Goal: Navigation & Orientation: Find specific page/section

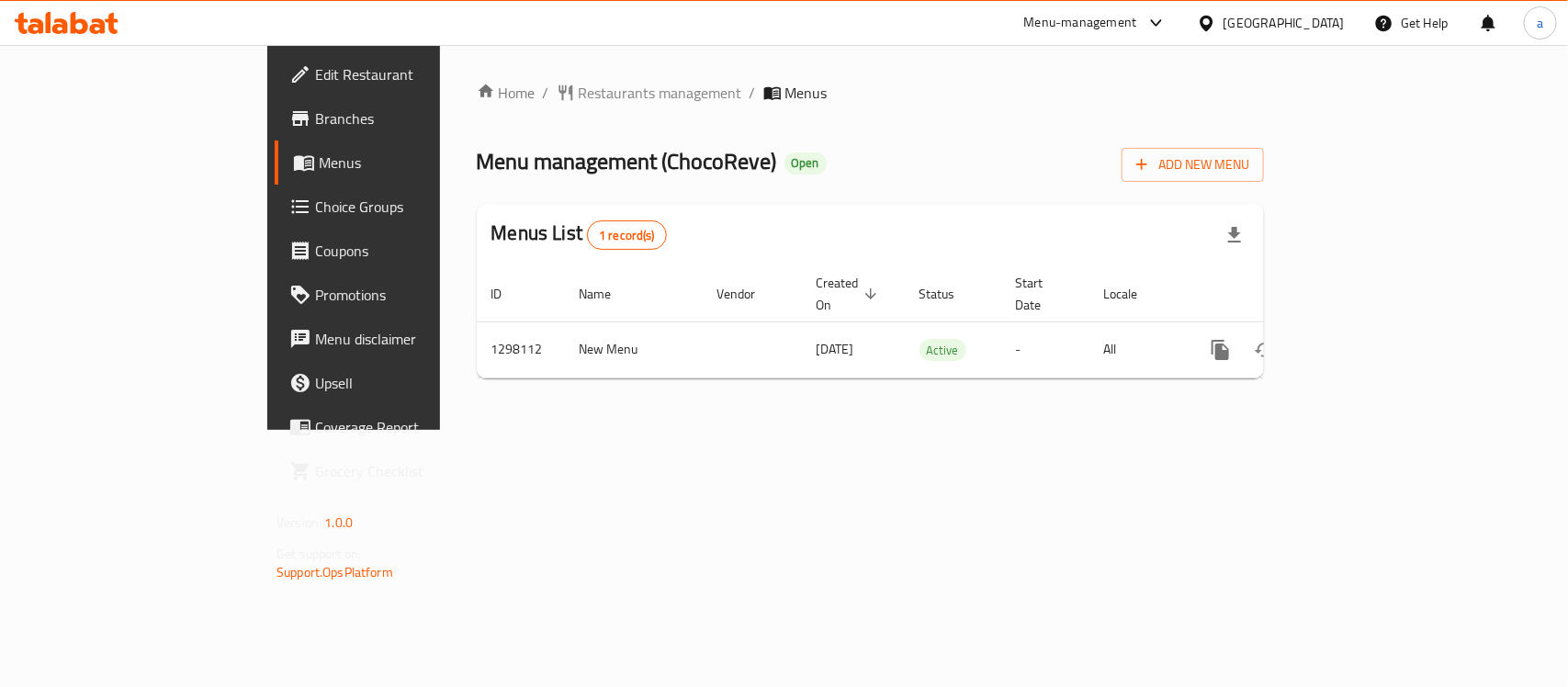
click at [1277, 11] on div "Oman" at bounding box center [1272, 22] width 177 height 44
click at [1313, 32] on div "[GEOGRAPHIC_DATA]" at bounding box center [1284, 22] width 121 height 20
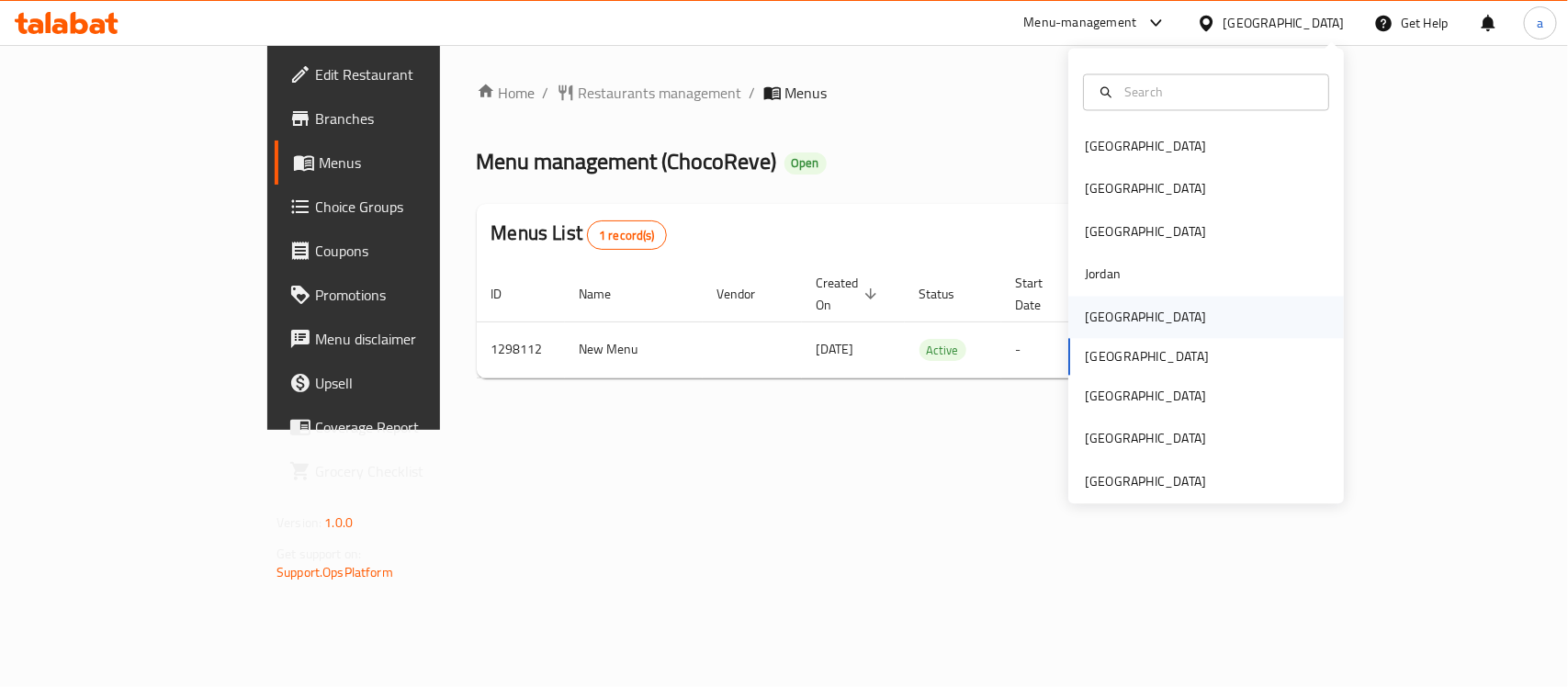
click at [1098, 331] on div "[GEOGRAPHIC_DATA]" at bounding box center [1146, 316] width 151 height 42
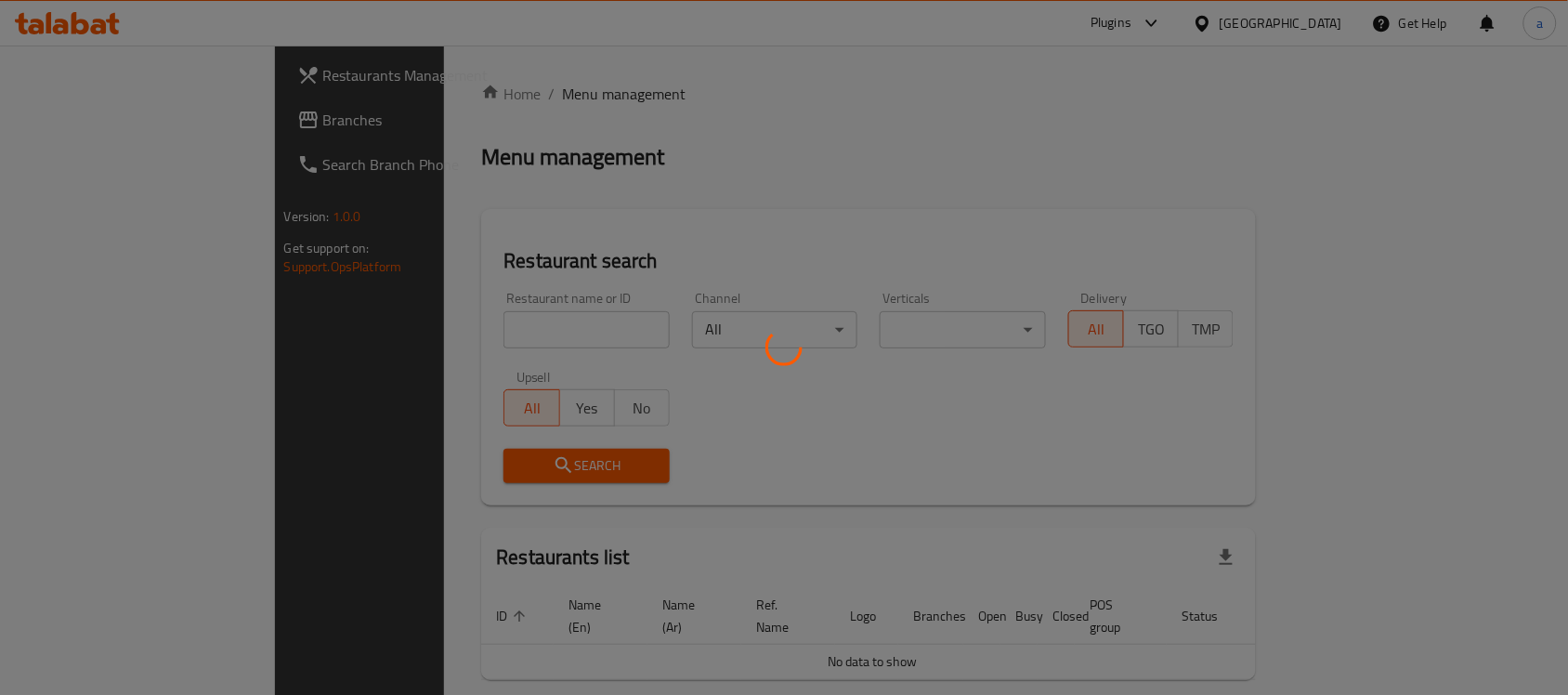
click at [103, 117] on div at bounding box center [784, 347] width 1568 height 695
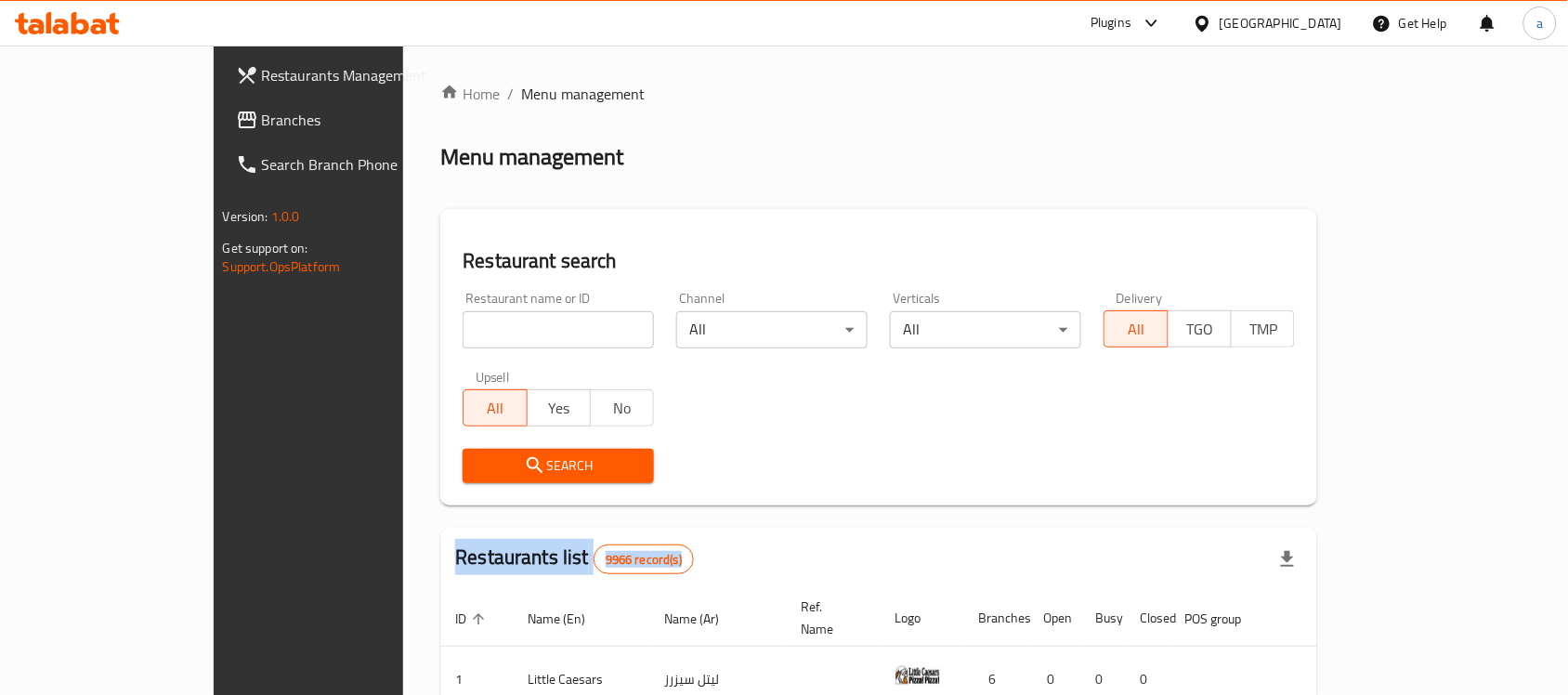
click at [262, 117] on span "Branches" at bounding box center [362, 119] width 199 height 23
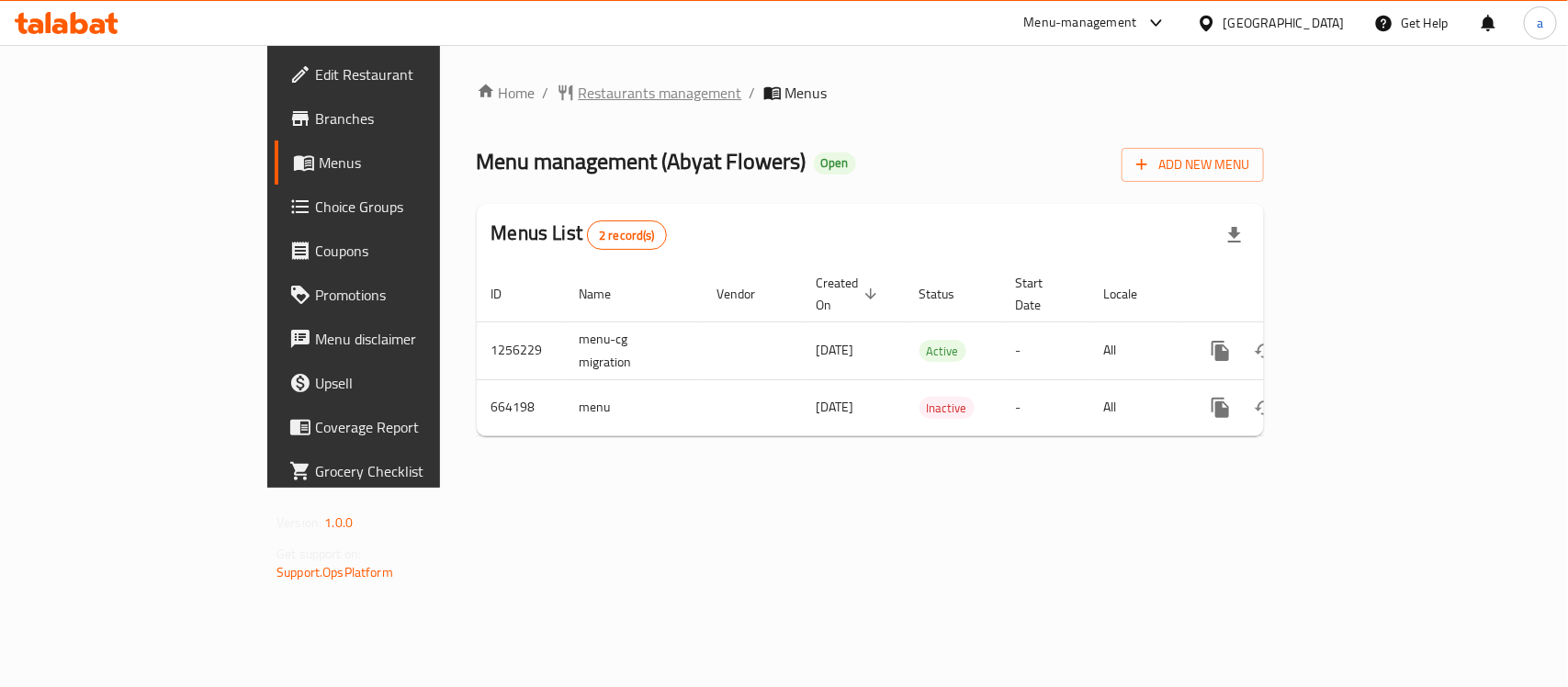
click at [579, 83] on span "Restaurants management" at bounding box center [661, 93] width 164 height 22
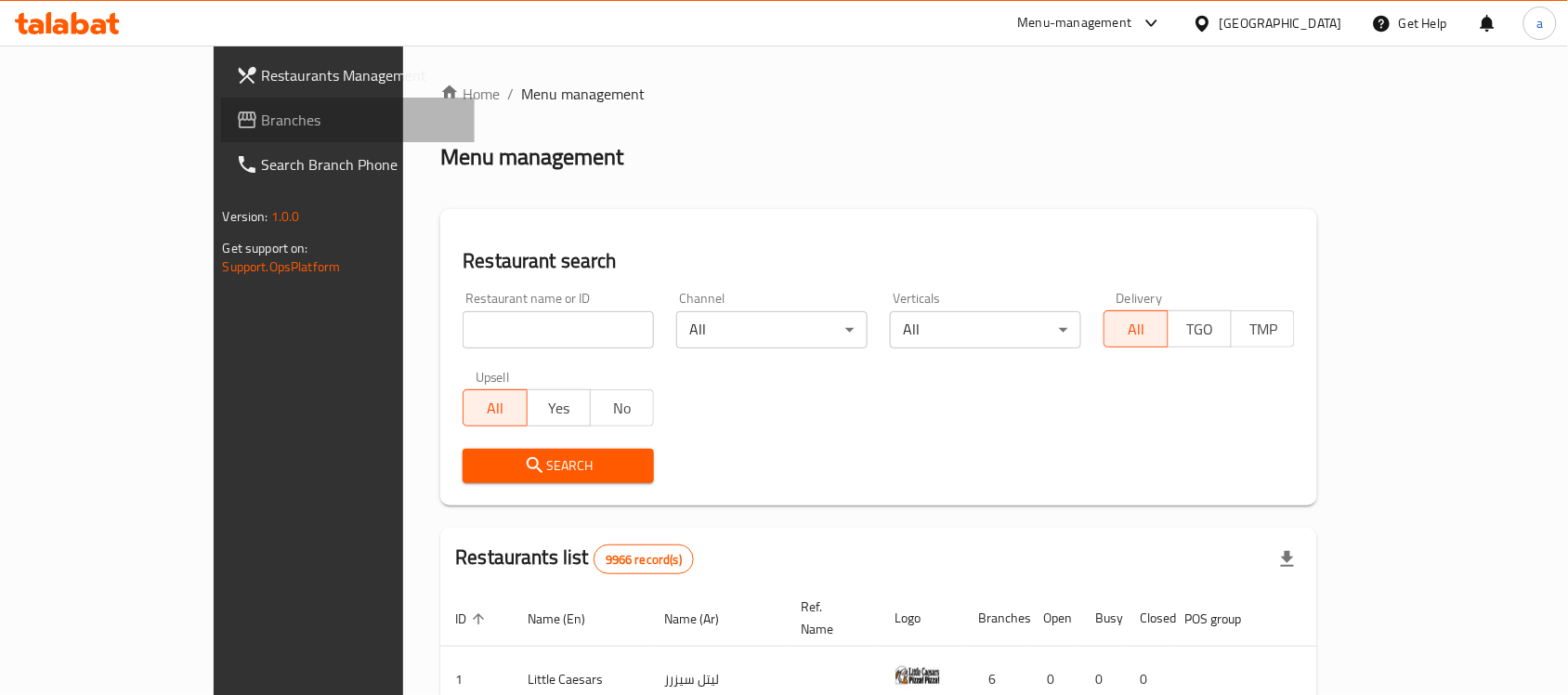
click at [262, 121] on span "Branches" at bounding box center [362, 119] width 199 height 23
